Goal: Find specific page/section: Find specific page/section

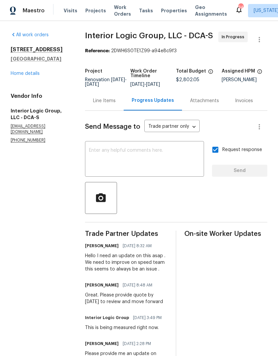
scroll to position [-8, 0]
click at [37, 74] on link "Home details" at bounding box center [25, 73] width 29 height 5
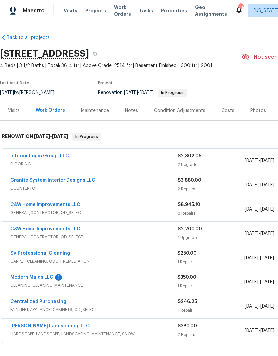
click at [56, 158] on link "Interior Logic Group, LLC" at bounding box center [39, 156] width 59 height 5
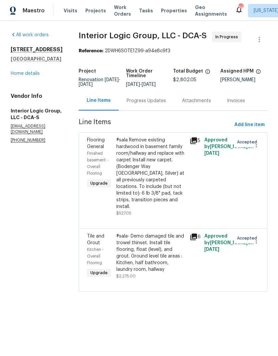
click at [162, 104] on div "Progress Updates" at bounding box center [146, 101] width 39 height 7
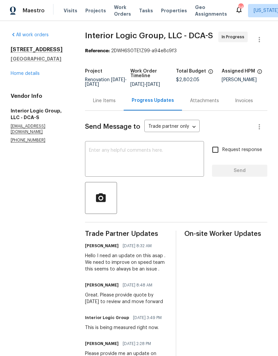
click at [34, 75] on link "Home details" at bounding box center [25, 73] width 29 height 5
